Goal: Understand process/instructions: Learn how to perform a task or action

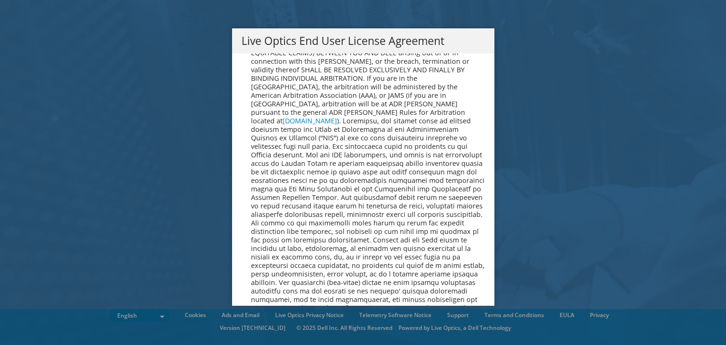
scroll to position [3574, 0]
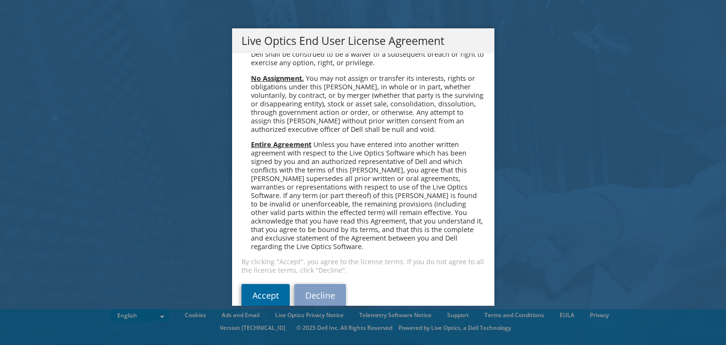
click at [252, 284] on link "Accept" at bounding box center [265, 295] width 48 height 23
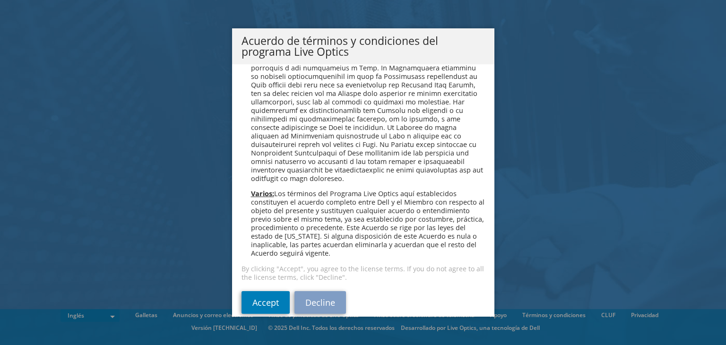
scroll to position [754, 0]
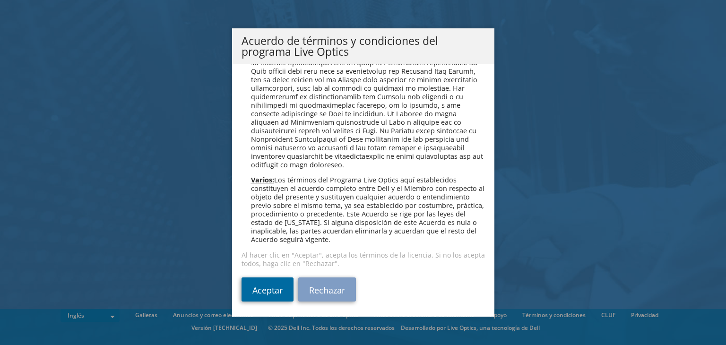
click at [263, 284] on font "Aceptar" at bounding box center [267, 289] width 30 height 11
click at [265, 286] on font "Aceptar" at bounding box center [267, 289] width 30 height 11
click at [265, 285] on font "Aceptar" at bounding box center [267, 289] width 30 height 11
